Goal: Information Seeking & Learning: Check status

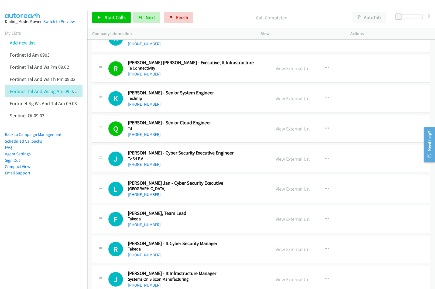
scroll to position [970, 0]
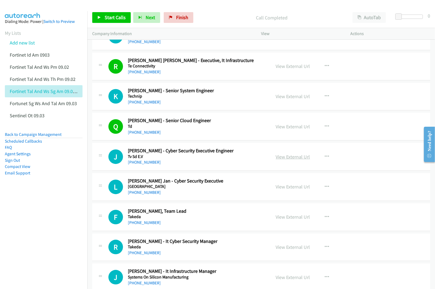
click at [288, 160] on link "View External Url" at bounding box center [293, 157] width 34 height 6
click at [285, 189] on link "View External Url" at bounding box center [293, 187] width 34 height 6
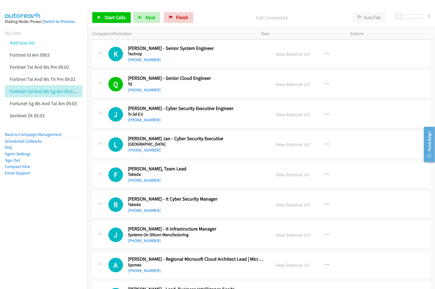
scroll to position [1042, 0]
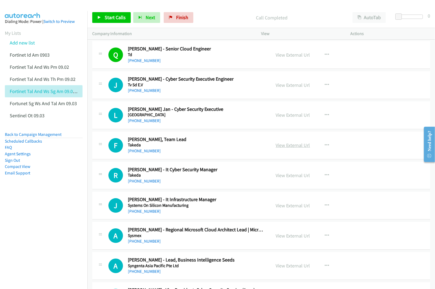
click at [292, 148] on link "View External Url" at bounding box center [293, 145] width 34 height 6
click at [286, 177] on link "View External Url" at bounding box center [293, 175] width 34 height 6
click at [284, 207] on link "View External Url" at bounding box center [293, 205] width 34 height 6
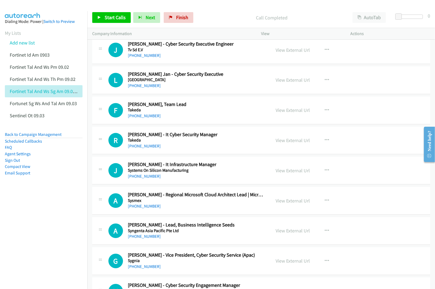
scroll to position [1078, 0]
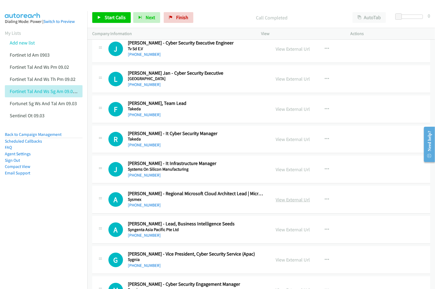
click at [288, 201] on link "View External Url" at bounding box center [293, 199] width 34 height 6
click at [281, 233] on link "View External Url" at bounding box center [293, 229] width 34 height 6
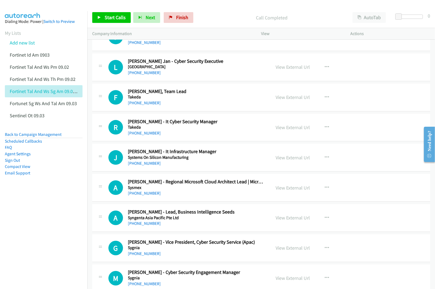
scroll to position [1114, 0]
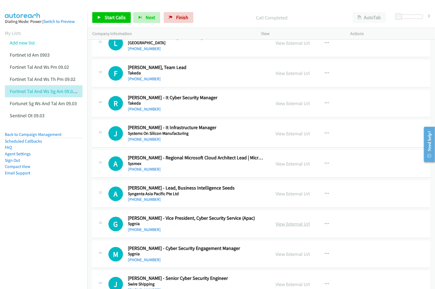
click at [285, 226] on link "View External Url" at bounding box center [293, 224] width 34 height 6
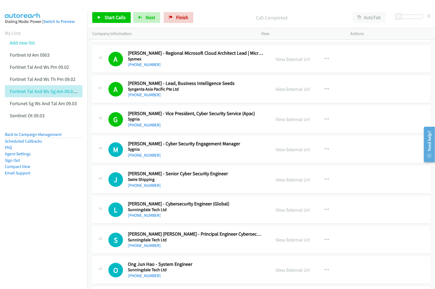
scroll to position [1221, 0]
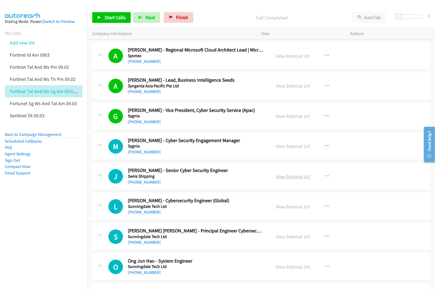
click at [285, 179] on link "View External Url" at bounding box center [293, 176] width 34 height 6
click at [288, 210] on link "View External Url" at bounding box center [293, 206] width 34 height 6
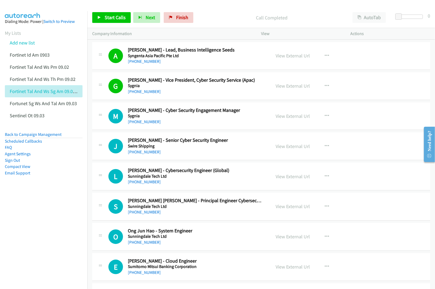
scroll to position [1257, 0]
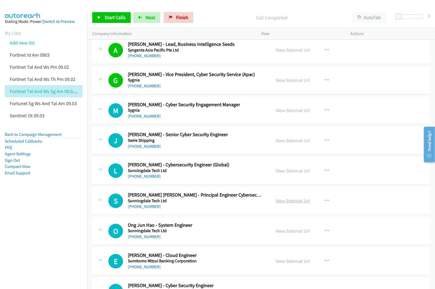
click at [288, 204] on link "View External Url" at bounding box center [293, 201] width 34 height 6
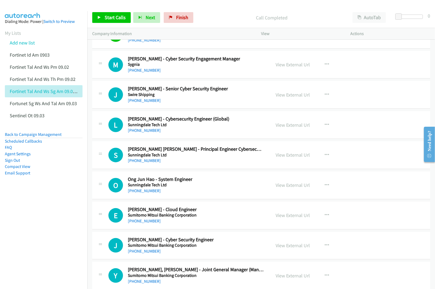
scroll to position [1329, 0]
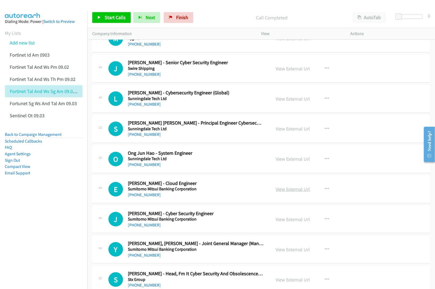
click at [291, 192] on link "View External Url" at bounding box center [293, 189] width 34 height 6
click at [286, 221] on link "View External Url" at bounding box center [293, 219] width 34 height 6
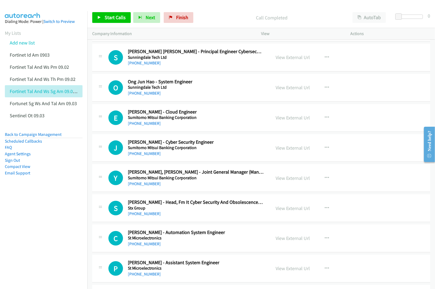
scroll to position [1401, 0]
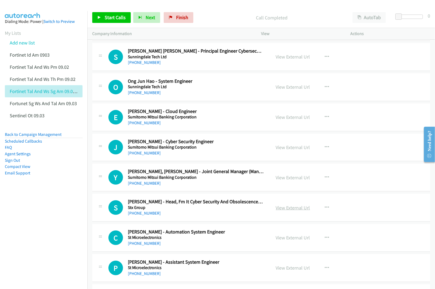
click at [284, 211] on link "View External Url" at bounding box center [293, 208] width 34 height 6
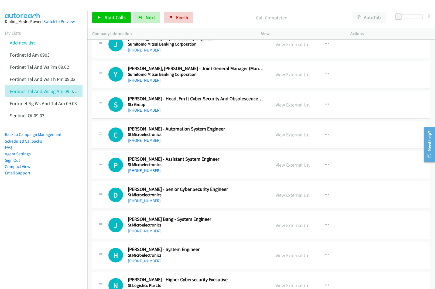
scroll to position [1509, 0]
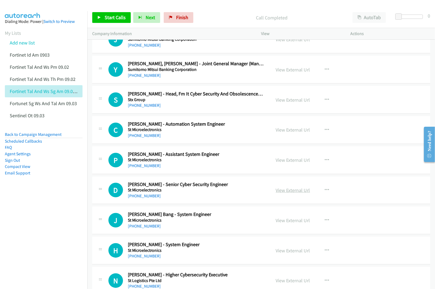
click at [291, 193] on link "View External Url" at bounding box center [293, 190] width 34 height 6
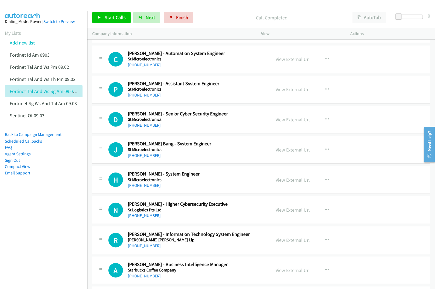
scroll to position [1581, 0]
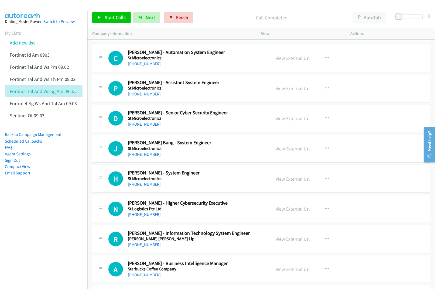
click at [290, 211] on link "View External Url" at bounding box center [293, 209] width 34 height 6
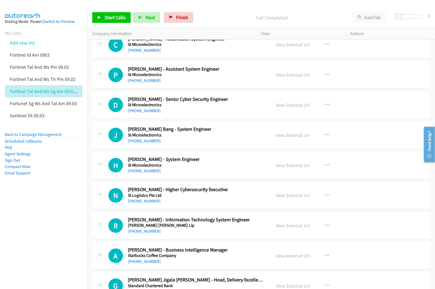
scroll to position [1653, 0]
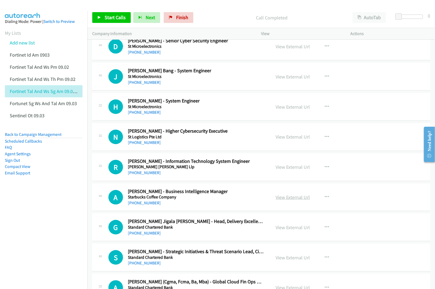
click at [286, 200] on link "View External Url" at bounding box center [293, 197] width 34 height 6
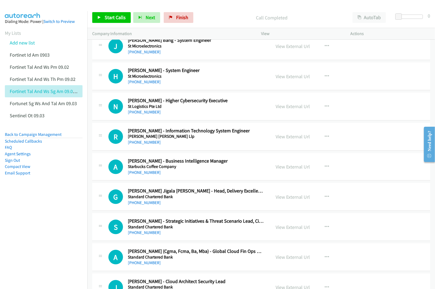
scroll to position [1688, 0]
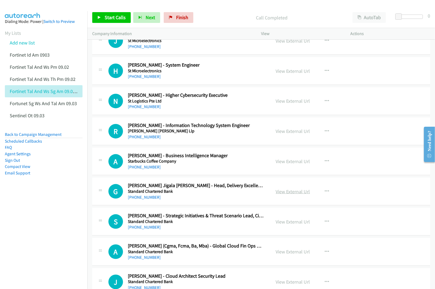
click at [287, 195] on link "View External Url" at bounding box center [293, 191] width 34 height 6
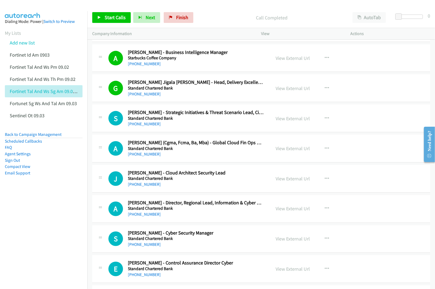
scroll to position [1796, 0]
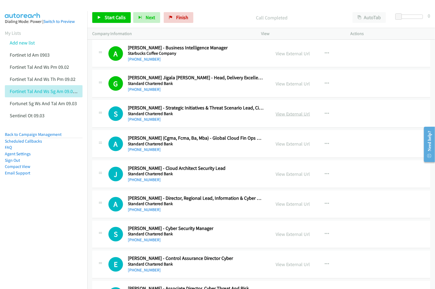
click at [282, 117] on link "View External Url" at bounding box center [293, 114] width 34 height 6
click at [292, 147] on link "View External Url" at bounding box center [293, 144] width 34 height 6
click at [289, 177] on link "View External Url" at bounding box center [293, 174] width 34 height 6
drag, startPoint x: 281, startPoint y: 208, endPoint x: 265, endPoint y: 208, distance: 15.9
click at [279, 207] on link "View External Url" at bounding box center [293, 204] width 34 height 6
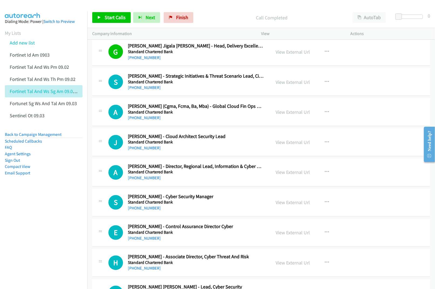
scroll to position [1832, 0]
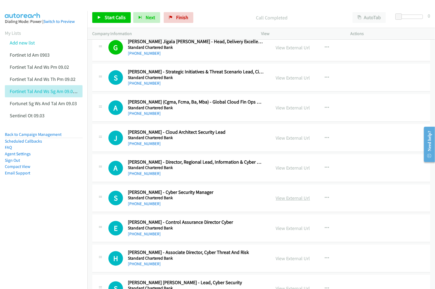
click at [295, 201] on link "View External Url" at bounding box center [293, 198] width 34 height 6
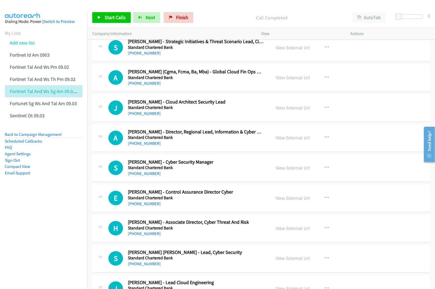
scroll to position [1868, 0]
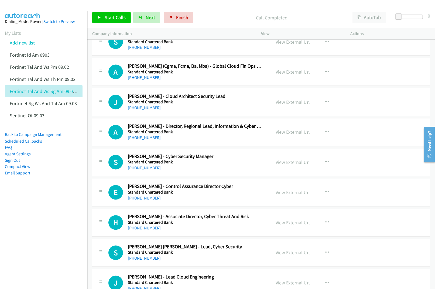
drag, startPoint x: 289, startPoint y: 199, endPoint x: 288, endPoint y: 212, distance: 13.0
click at [281, 196] on link "View External Url" at bounding box center [293, 192] width 34 height 6
click at [284, 226] on link "View External Url" at bounding box center [293, 223] width 34 height 6
drag, startPoint x: 289, startPoint y: 258, endPoint x: 227, endPoint y: 108, distance: 162.0
click at [282, 256] on link "View External Url" at bounding box center [293, 253] width 34 height 6
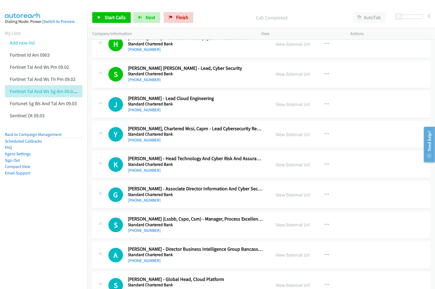
scroll to position [2048, 0]
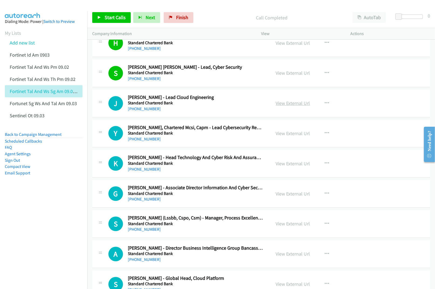
click at [295, 106] on link "View External Url" at bounding box center [293, 103] width 34 height 6
click at [290, 136] on link "View External Url" at bounding box center [293, 133] width 34 height 6
click at [283, 167] on link "View External Url" at bounding box center [293, 163] width 34 height 6
click at [286, 197] on link "View External Url" at bounding box center [293, 194] width 34 height 6
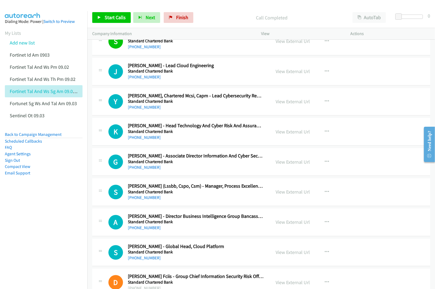
scroll to position [2084, 0]
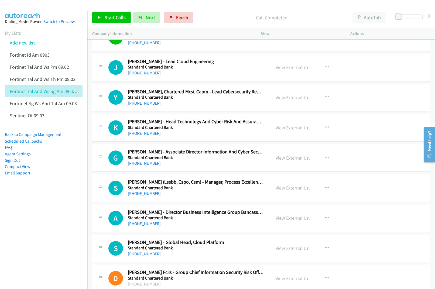
click at [283, 191] on link "View External Url" at bounding box center [293, 188] width 34 height 6
click at [291, 221] on link "View External Url" at bounding box center [293, 218] width 34 height 6
click at [294, 251] on link "View External Url" at bounding box center [293, 248] width 34 height 6
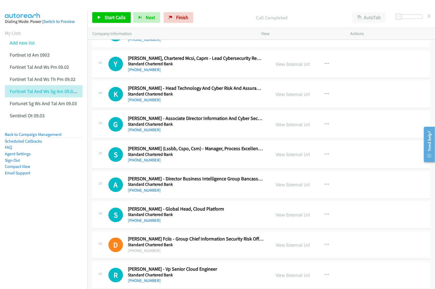
scroll to position [2120, 0]
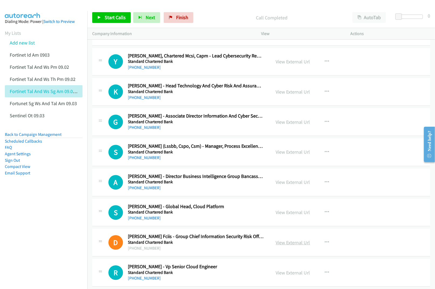
click at [285, 245] on link "View External Url" at bounding box center [293, 242] width 34 height 6
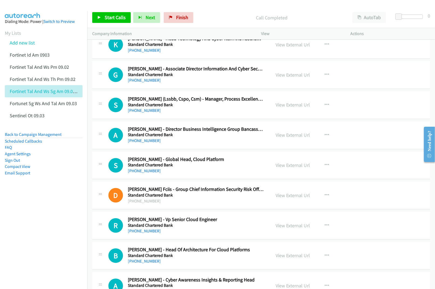
scroll to position [2192, 0]
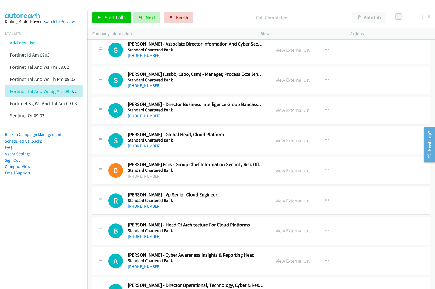
click at [281, 204] on link "View External Url" at bounding box center [293, 201] width 34 height 6
click at [287, 234] on link "View External Url" at bounding box center [293, 230] width 34 height 6
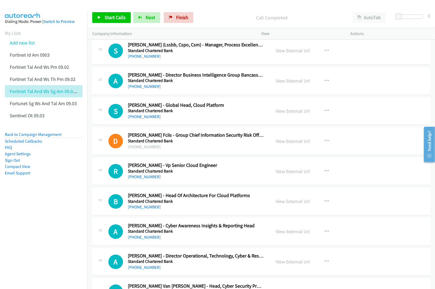
scroll to position [2227, 0]
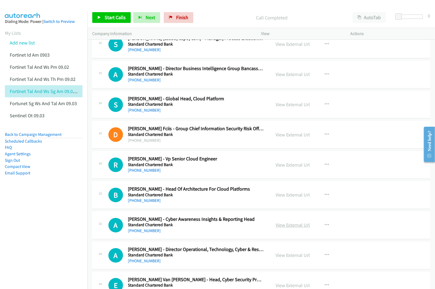
click at [289, 228] on link "View External Url" at bounding box center [293, 225] width 34 height 6
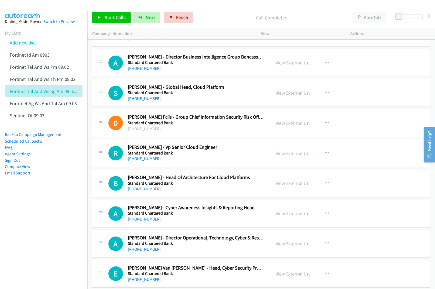
scroll to position [2299, 0]
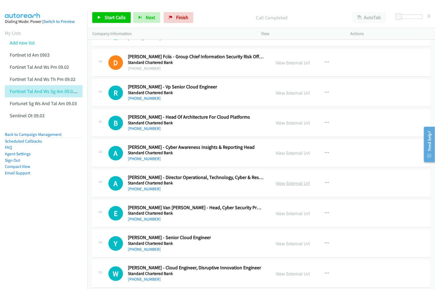
click at [288, 186] on link "View External Url" at bounding box center [293, 183] width 34 height 6
click at [285, 216] on link "View External Url" at bounding box center [293, 213] width 34 height 6
click at [285, 247] on link "View External Url" at bounding box center [293, 243] width 34 height 6
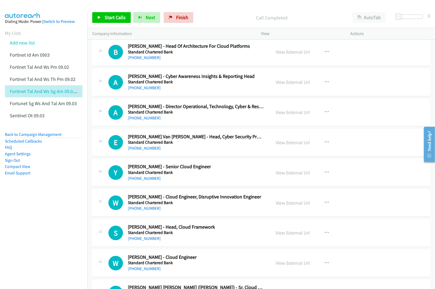
scroll to position [2371, 0]
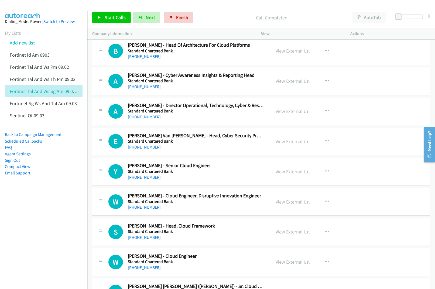
click at [293, 205] on link "View External Url" at bounding box center [293, 202] width 34 height 6
click at [286, 235] on link "View External Url" at bounding box center [293, 232] width 34 height 6
click at [285, 265] on link "View External Url" at bounding box center [293, 262] width 34 height 6
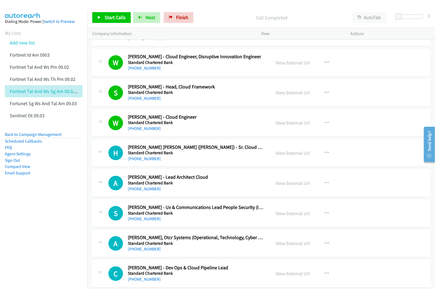
scroll to position [2515, 0]
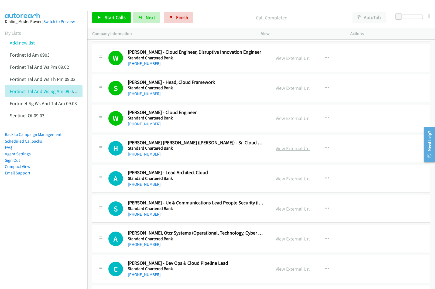
click at [282, 151] on link "View External Url" at bounding box center [293, 148] width 34 height 6
click at [287, 182] on link "View External Url" at bounding box center [293, 178] width 34 height 6
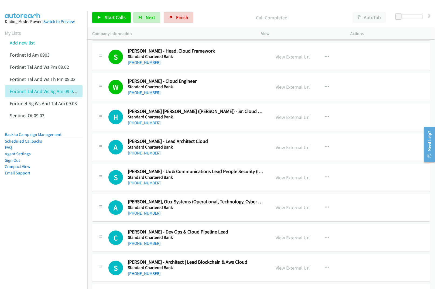
scroll to position [2551, 0]
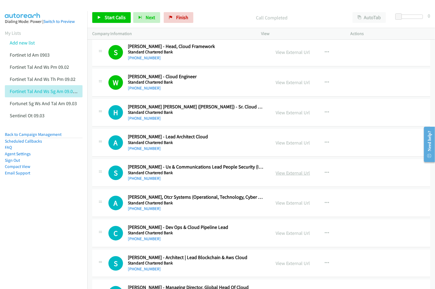
click at [280, 176] on link "View External Url" at bounding box center [293, 173] width 34 height 6
click at [288, 206] on link "View External Url" at bounding box center [293, 203] width 34 height 6
click at [286, 236] on link "View External Url" at bounding box center [293, 233] width 34 height 6
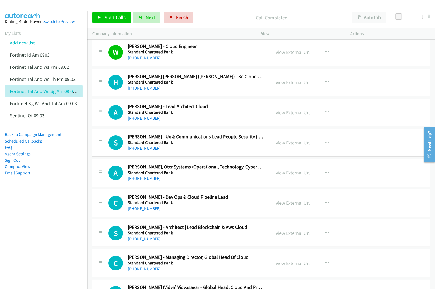
scroll to position [2587, 0]
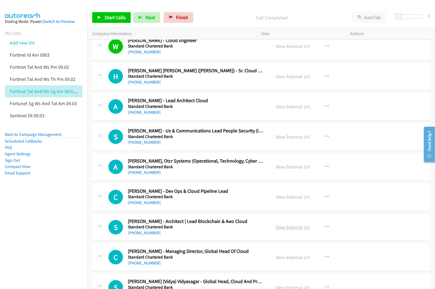
click at [288, 230] on link "View External Url" at bounding box center [293, 227] width 34 height 6
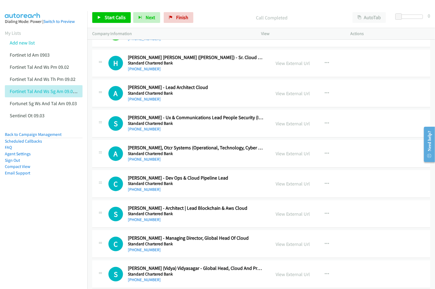
scroll to position [2659, 0]
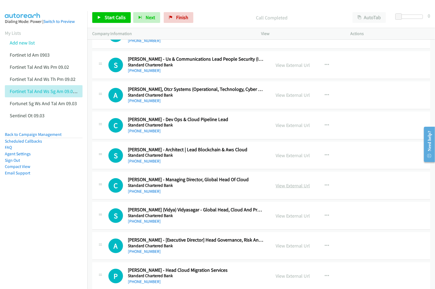
click at [277, 189] on link "View External Url" at bounding box center [293, 185] width 34 height 6
click at [276, 219] on link "View External Url" at bounding box center [293, 216] width 34 height 6
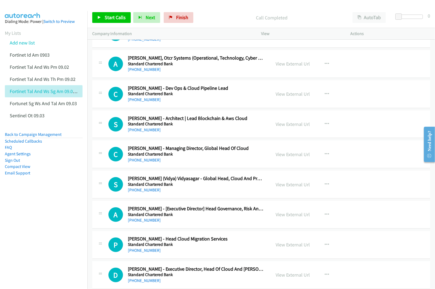
scroll to position [2695, 0]
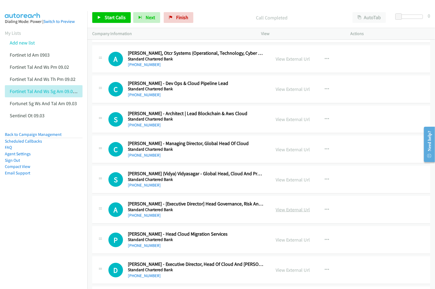
click at [276, 213] on link "View External Url" at bounding box center [293, 209] width 34 height 6
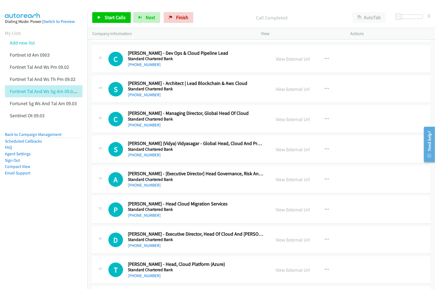
scroll to position [2730, 0]
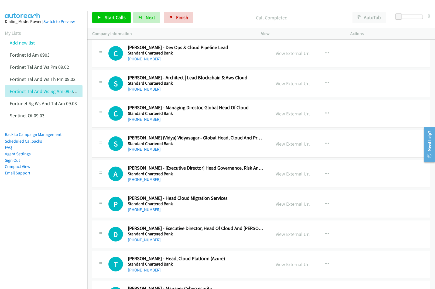
click at [287, 207] on link "View External Url" at bounding box center [293, 204] width 34 height 6
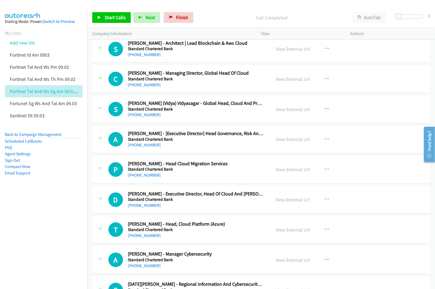
scroll to position [2766, 0]
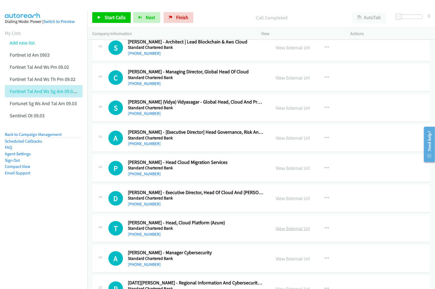
click at [284, 231] on link "View External Url" at bounding box center [293, 228] width 34 height 6
click at [290, 201] on link "View External Url" at bounding box center [293, 198] width 34 height 6
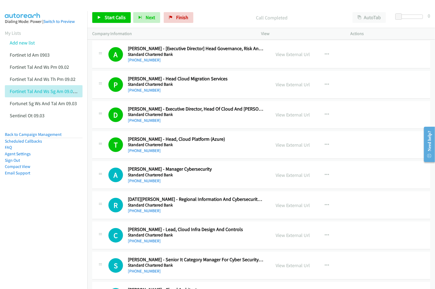
scroll to position [2874, 0]
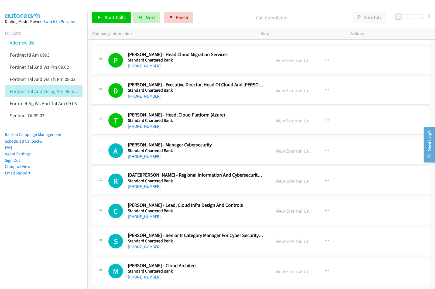
click at [293, 154] on link "View External Url" at bounding box center [293, 151] width 34 height 6
click at [295, 184] on link "View External Url" at bounding box center [293, 181] width 34 height 6
click at [287, 214] on link "View External Url" at bounding box center [293, 211] width 34 height 6
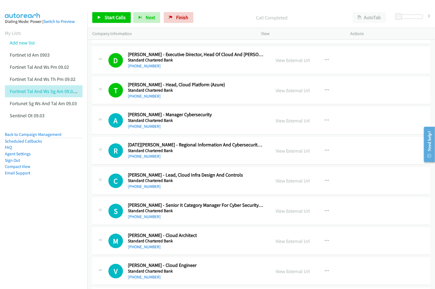
scroll to position [2910, 0]
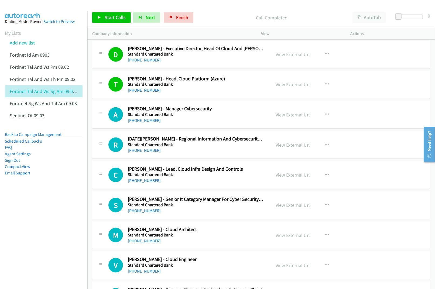
click at [284, 208] on link "View External Url" at bounding box center [293, 205] width 34 height 6
click at [286, 238] on link "View External Url" at bounding box center [293, 235] width 34 height 6
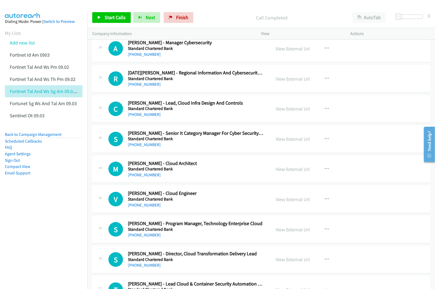
scroll to position [2982, 0]
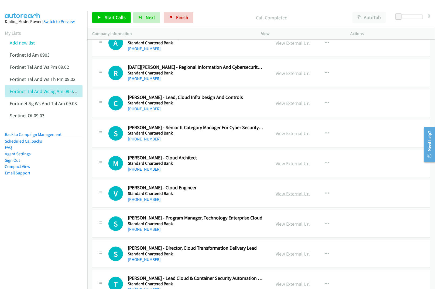
click at [297, 197] on link "View External Url" at bounding box center [293, 194] width 34 height 6
click at [286, 227] on link "View External Url" at bounding box center [293, 224] width 34 height 6
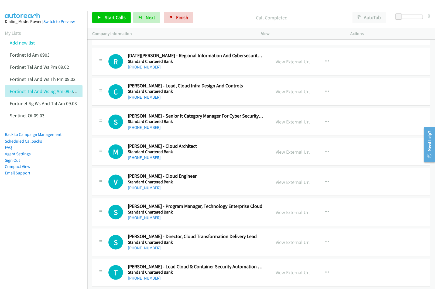
scroll to position [3054, 0]
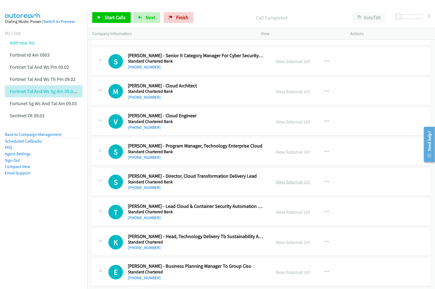
click at [281, 185] on link "View External Url" at bounding box center [293, 182] width 34 height 6
click at [279, 215] on link "View External Url" at bounding box center [293, 212] width 34 height 6
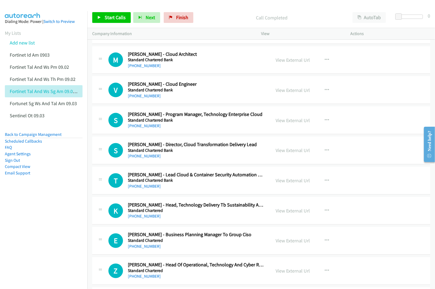
scroll to position [3090, 0]
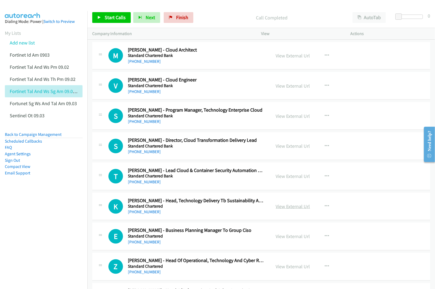
click at [290, 209] on link "View External Url" at bounding box center [293, 206] width 34 height 6
click at [284, 240] on link "View External Url" at bounding box center [293, 236] width 34 height 6
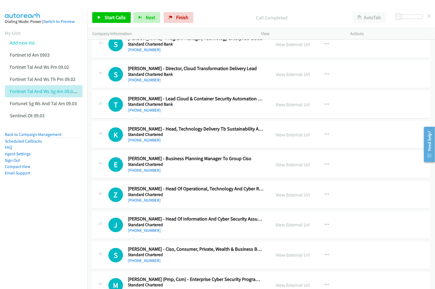
scroll to position [3162, 0]
click at [296, 198] on link "View External Url" at bounding box center [293, 195] width 34 height 6
click at [284, 228] on link "View External Url" at bounding box center [293, 224] width 34 height 6
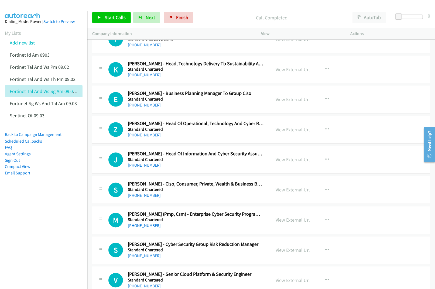
scroll to position [3234, 0]
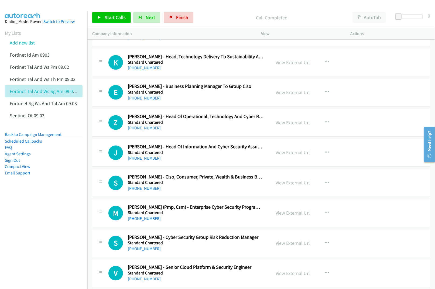
click at [286, 186] on link "View External Url" at bounding box center [293, 183] width 34 height 6
click at [285, 216] on link "View External Url" at bounding box center [293, 213] width 34 height 6
click at [278, 246] on link "View External Url" at bounding box center [293, 243] width 34 height 6
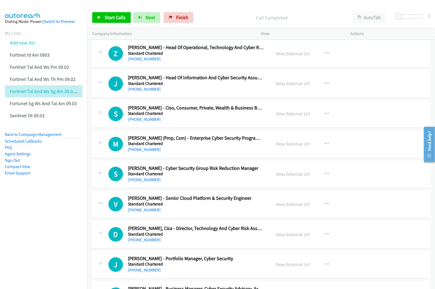
scroll to position [3305, 0]
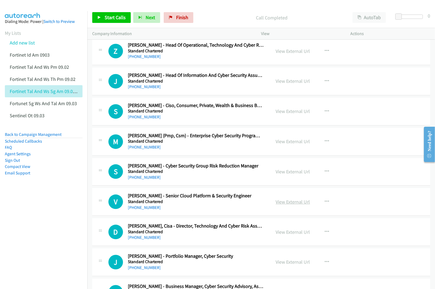
click at [283, 205] on link "View External Url" at bounding box center [293, 202] width 34 height 6
click at [282, 235] on link "View External Url" at bounding box center [293, 232] width 34 height 6
click at [285, 265] on link "View External Url" at bounding box center [293, 262] width 34 height 6
